Goal: Understand process/instructions: Learn how to perform a task or action

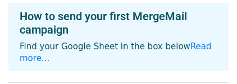
scroll to position [84, 0]
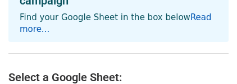
click at [187, 18] on link "Read more..." at bounding box center [116, 23] width 192 height 22
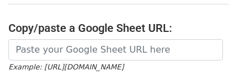
scroll to position [227, 0]
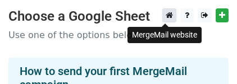
click at [172, 21] on link at bounding box center [169, 15] width 14 height 14
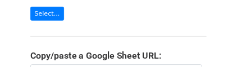
scroll to position [150, 0]
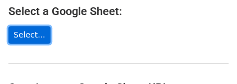
click at [37, 43] on link "Select..." at bounding box center [29, 34] width 42 height 17
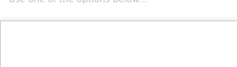
scroll to position [93, 0]
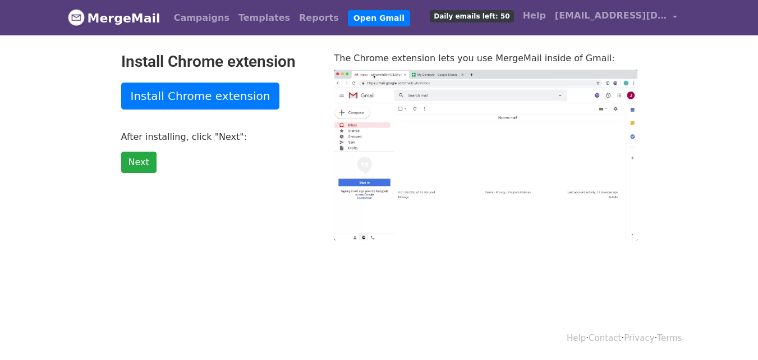
type input "7.26"
